Goal: Communication & Community: Answer question/provide support

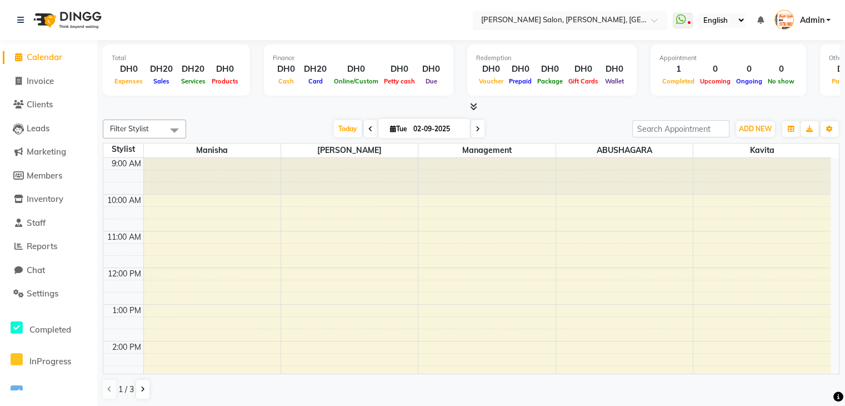
click at [656, 23] on span at bounding box center [658, 23] width 14 height 11
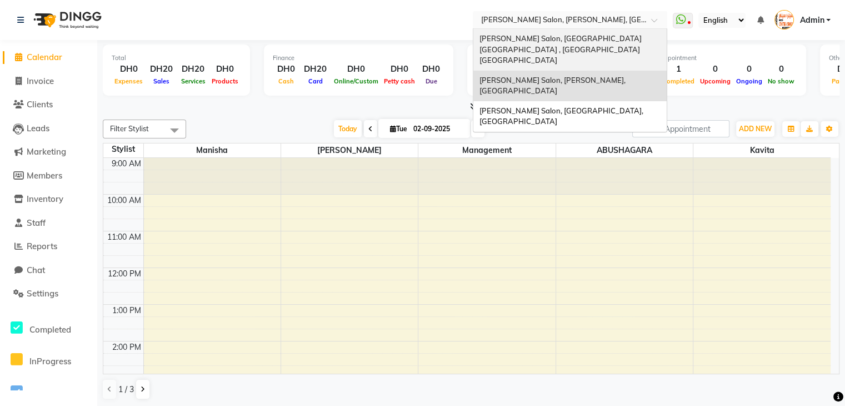
click at [628, 34] on span "[PERSON_NAME] Salon, [GEOGRAPHIC_DATA] [GEOGRAPHIC_DATA] , [GEOGRAPHIC_DATA] [G…" at bounding box center [561, 49] width 164 height 31
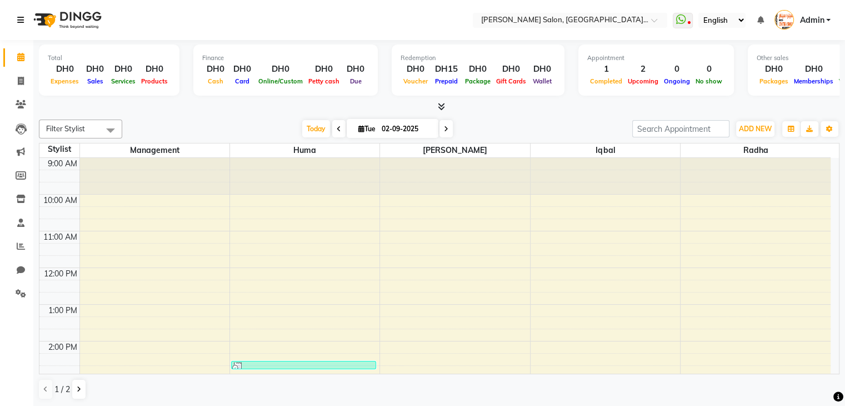
click at [23, 22] on icon at bounding box center [20, 20] width 7 height 8
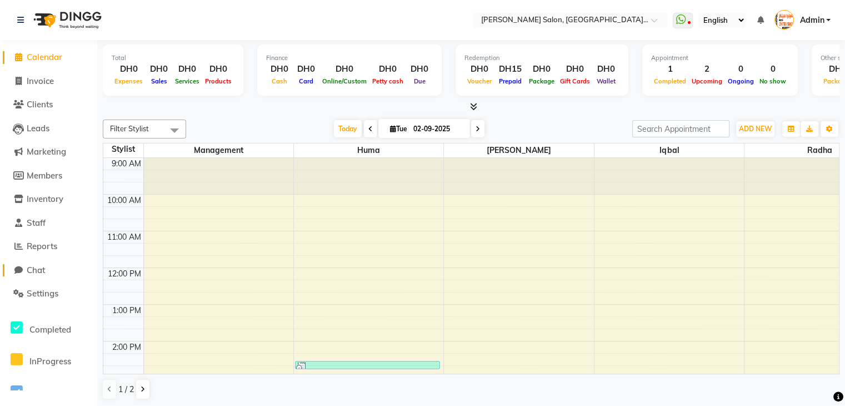
click at [39, 270] on span "Chat" at bounding box center [36, 270] width 18 height 11
select select "100"
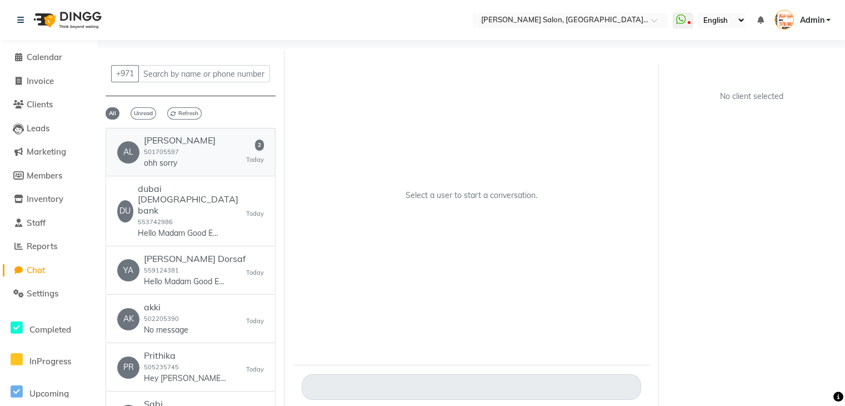
click at [160, 159] on p "ohh sorry" at bounding box center [180, 163] width 72 height 12
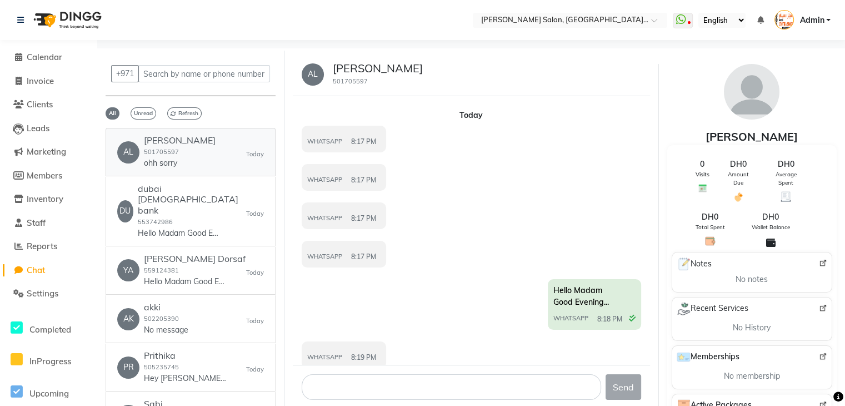
scroll to position [268, 0]
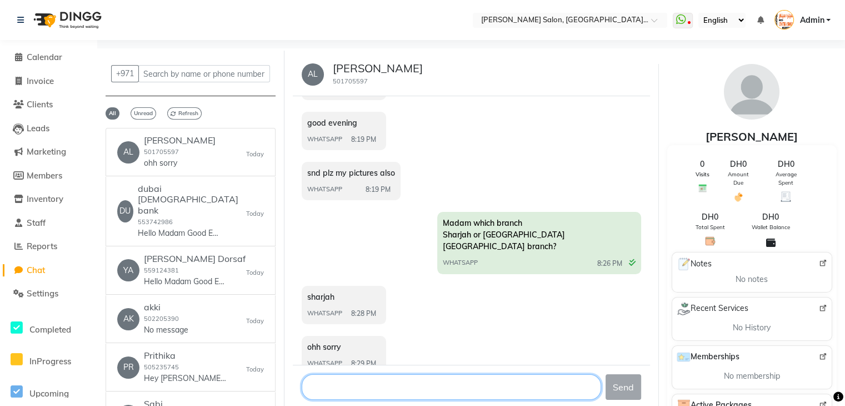
click at [345, 388] on textarea at bounding box center [452, 387] width 300 height 26
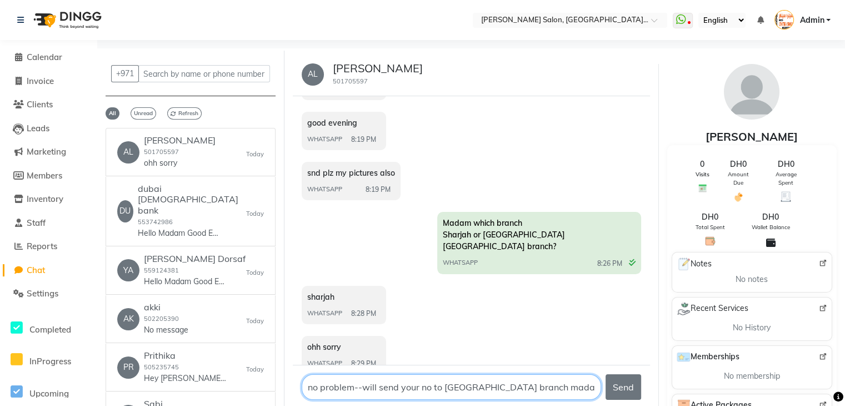
type textarea "no problem--will send your no to sharjah branch madam"
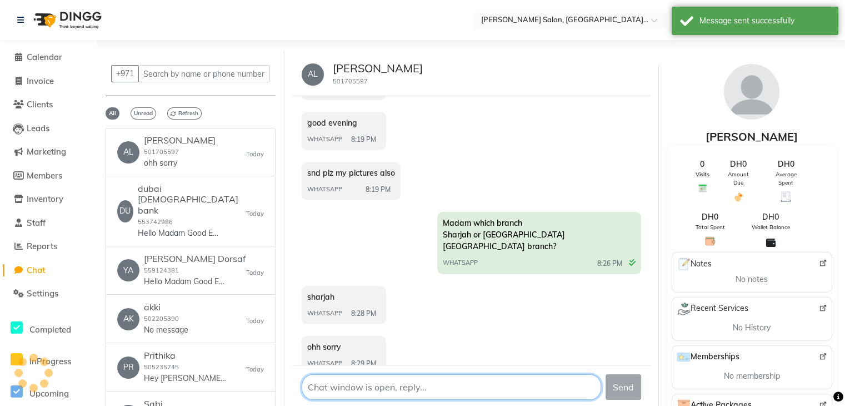
scroll to position [330, 0]
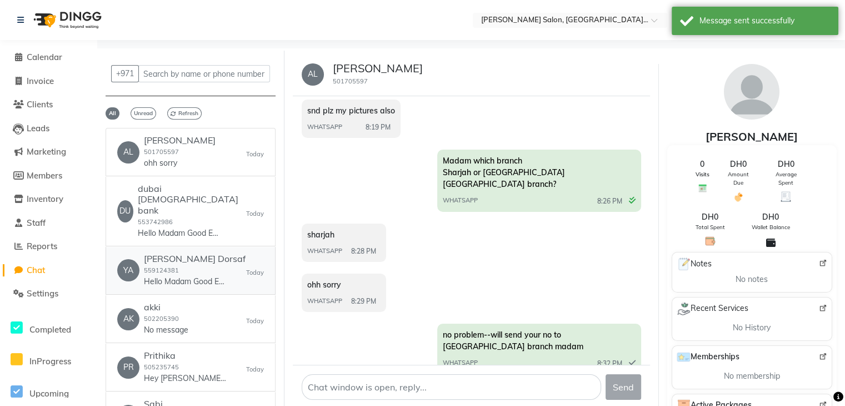
click at [207, 253] on h6 "Yacoub Dorsaf" at bounding box center [195, 258] width 102 height 11
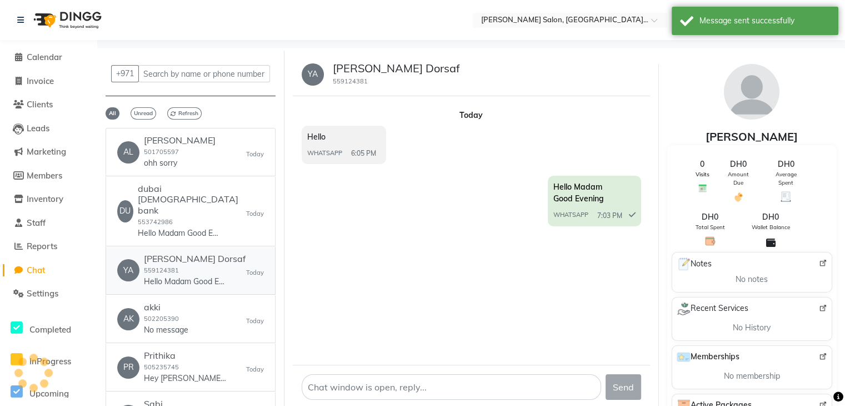
scroll to position [0, 0]
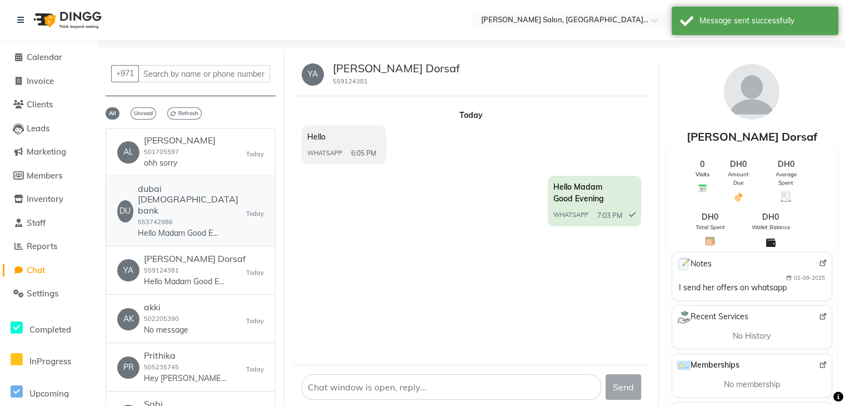
click at [183, 227] on p "Hello Madam Good Evening" at bounding box center [179, 233] width 83 height 12
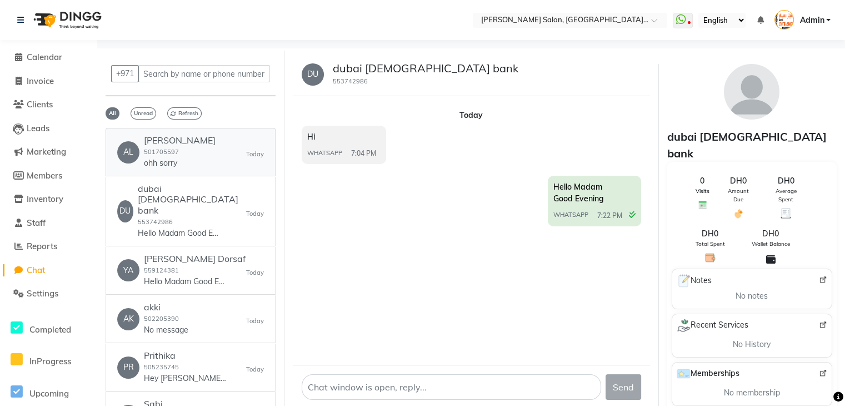
click at [176, 154] on small "501705597" at bounding box center [161, 152] width 35 height 8
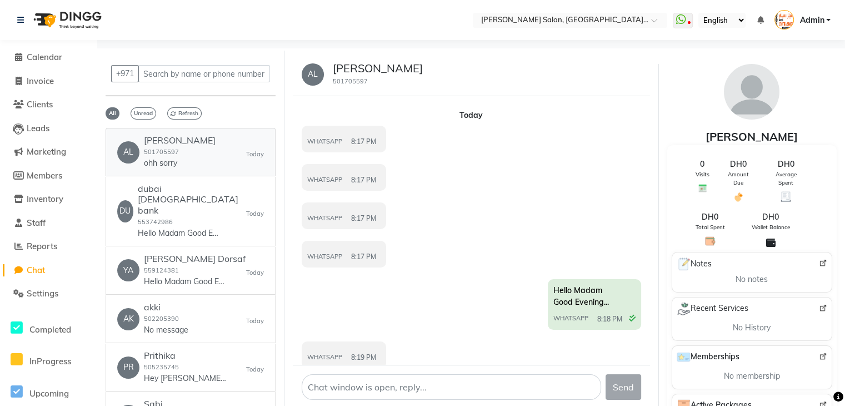
scroll to position [330, 0]
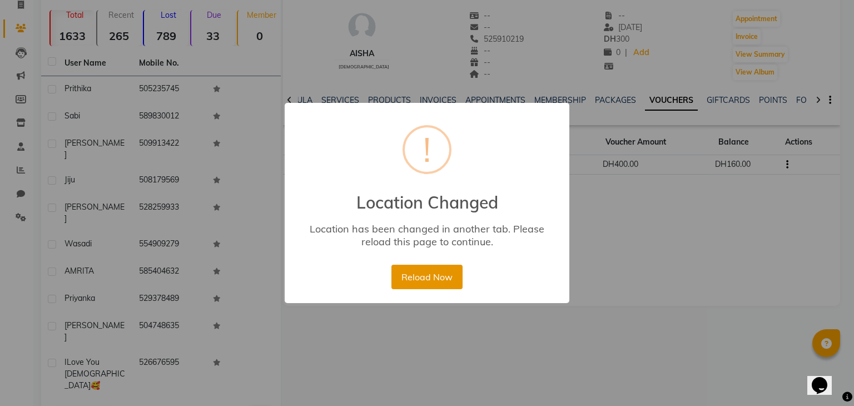
click at [438, 276] on button "Reload Now" at bounding box center [426, 277] width 71 height 24
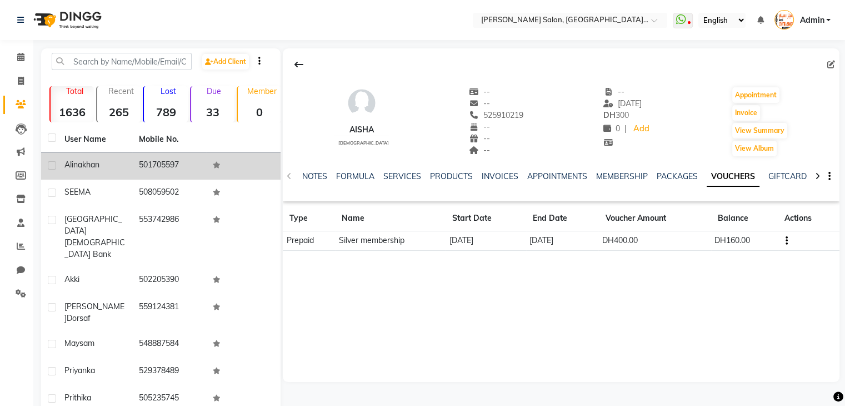
click at [99, 166] on span "khan" at bounding box center [90, 165] width 17 height 10
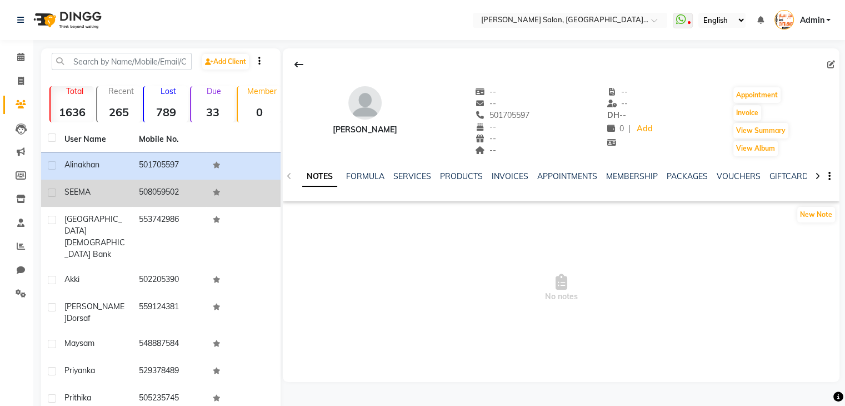
click at [101, 185] on td "SEEMA" at bounding box center [95, 193] width 74 height 27
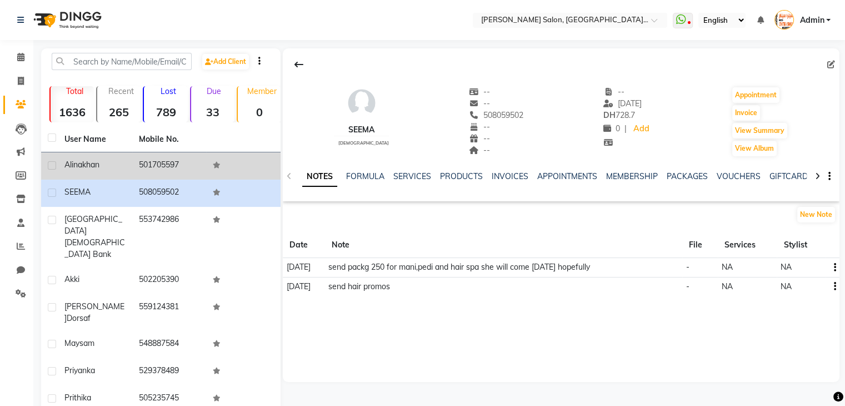
click at [99, 169] on span "khan" at bounding box center [90, 165] width 17 height 10
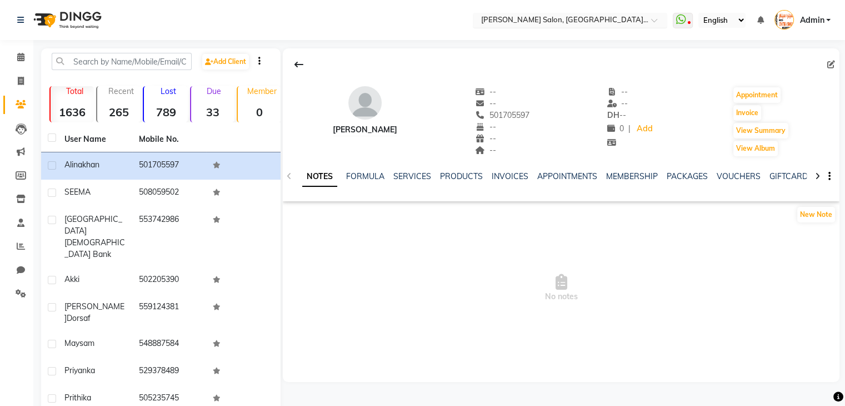
click at [651, 23] on div at bounding box center [570, 21] width 195 height 11
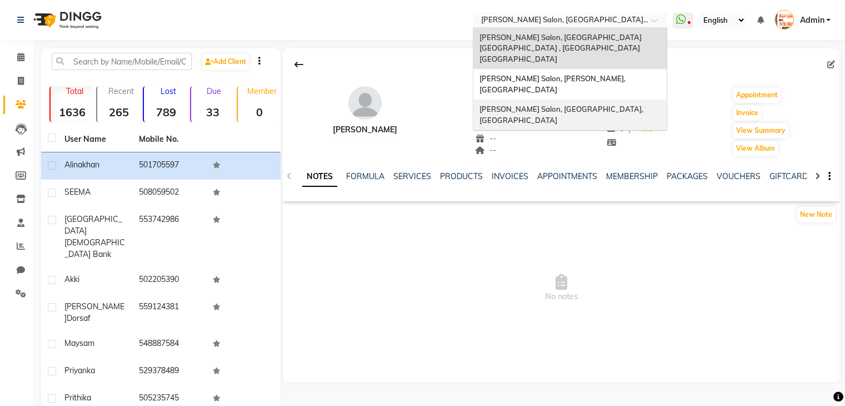
click at [605, 104] on span "[PERSON_NAME] Salon, [GEOGRAPHIC_DATA], [GEOGRAPHIC_DATA]" at bounding box center [562, 114] width 166 height 20
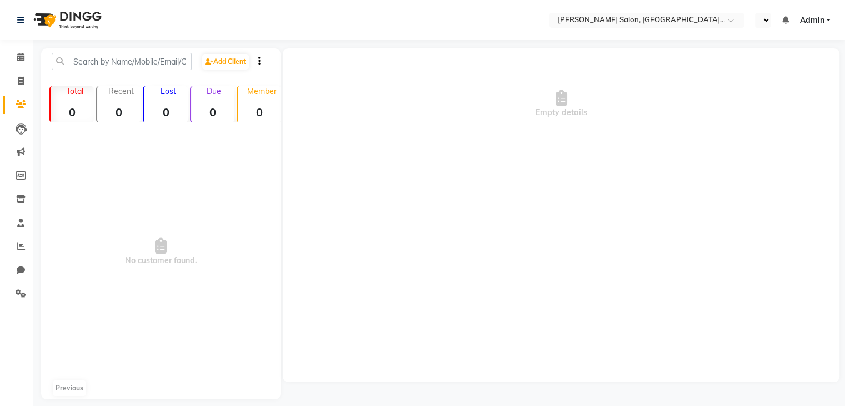
select select "en"
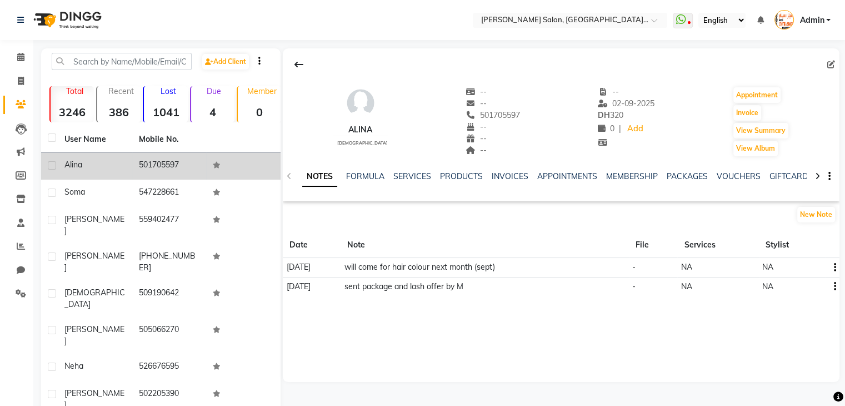
click at [150, 165] on td "501705597" at bounding box center [169, 165] width 74 height 27
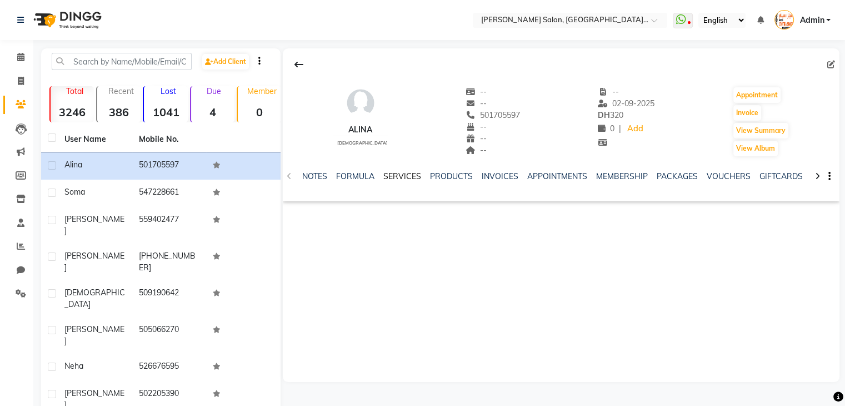
click at [394, 172] on link "SERVICES" at bounding box center [403, 176] width 38 height 10
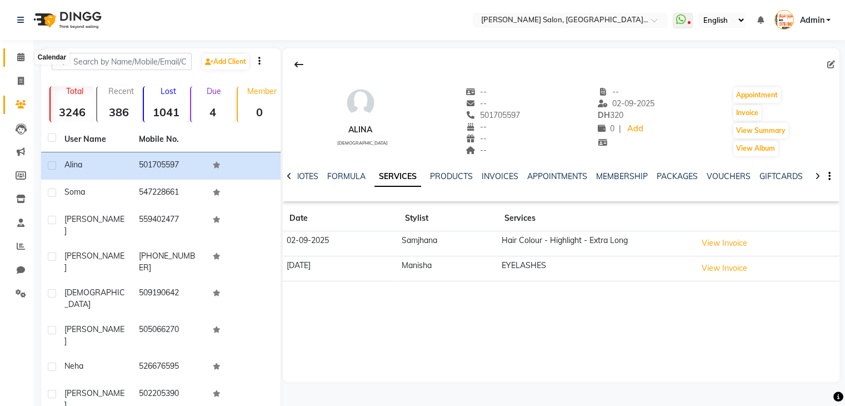
click at [23, 56] on icon at bounding box center [20, 57] width 7 height 8
